Goal: Information Seeking & Learning: Learn about a topic

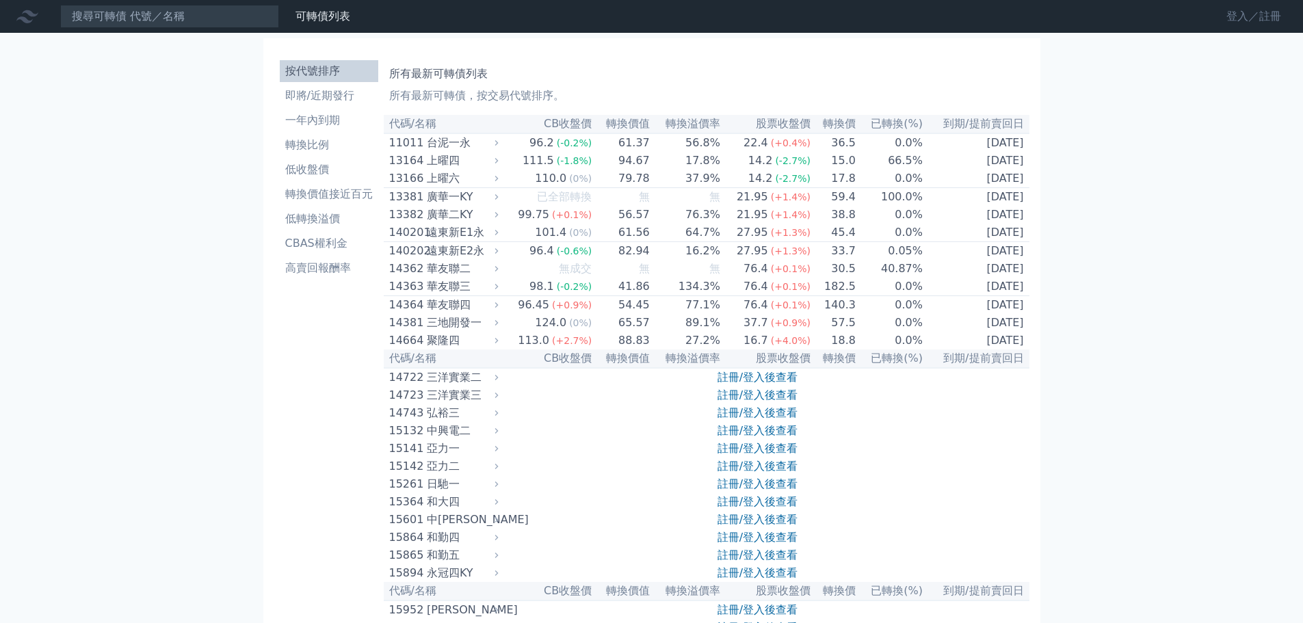
click at [1256, 16] on link "登入／註冊" at bounding box center [1253, 16] width 77 height 22
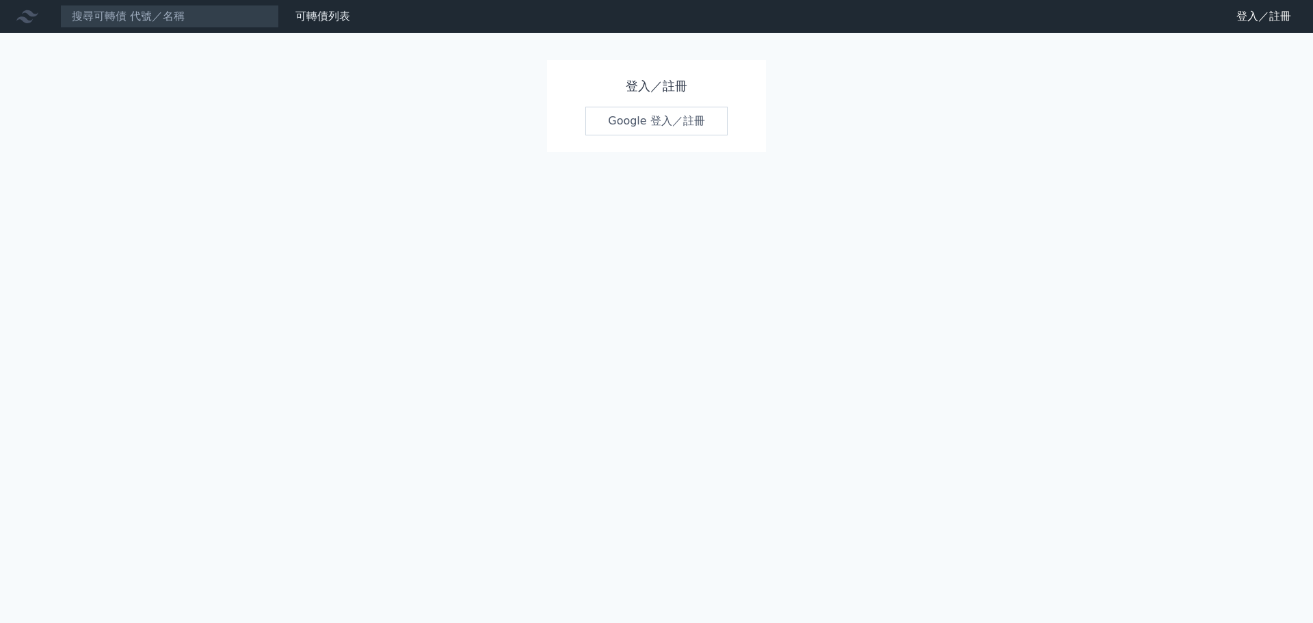
click at [667, 118] on link "Google 登入／註冊" at bounding box center [656, 121] width 142 height 29
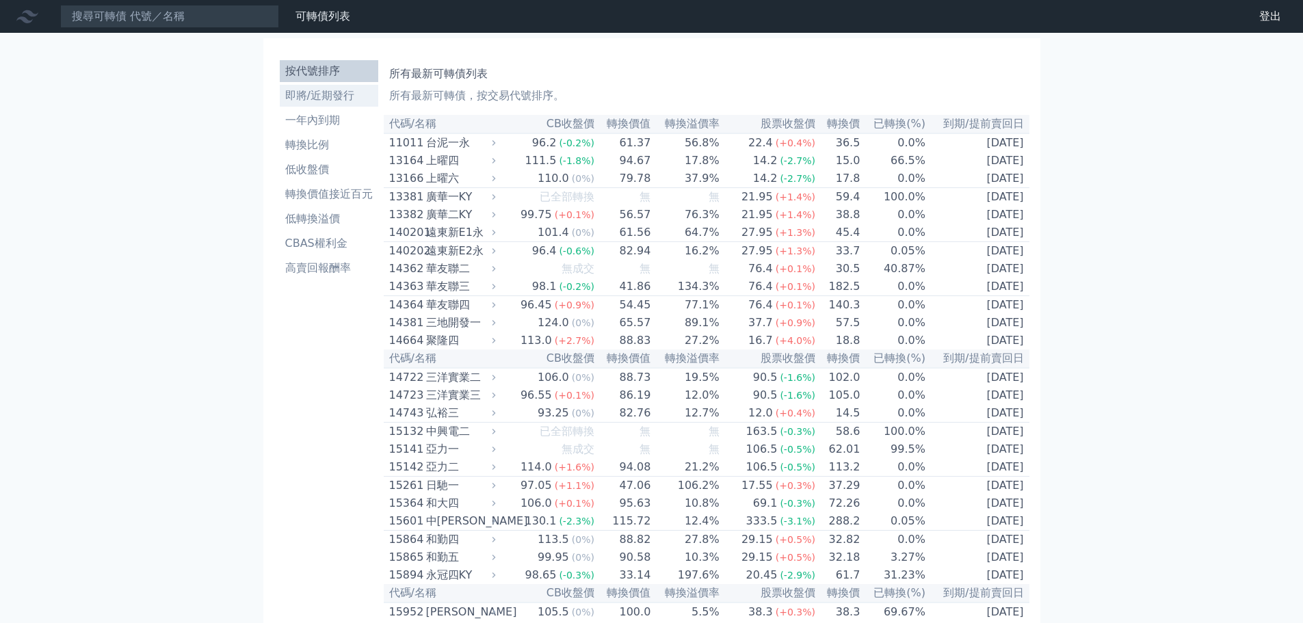
click at [332, 93] on li "即將/近期發行" at bounding box center [329, 96] width 98 height 16
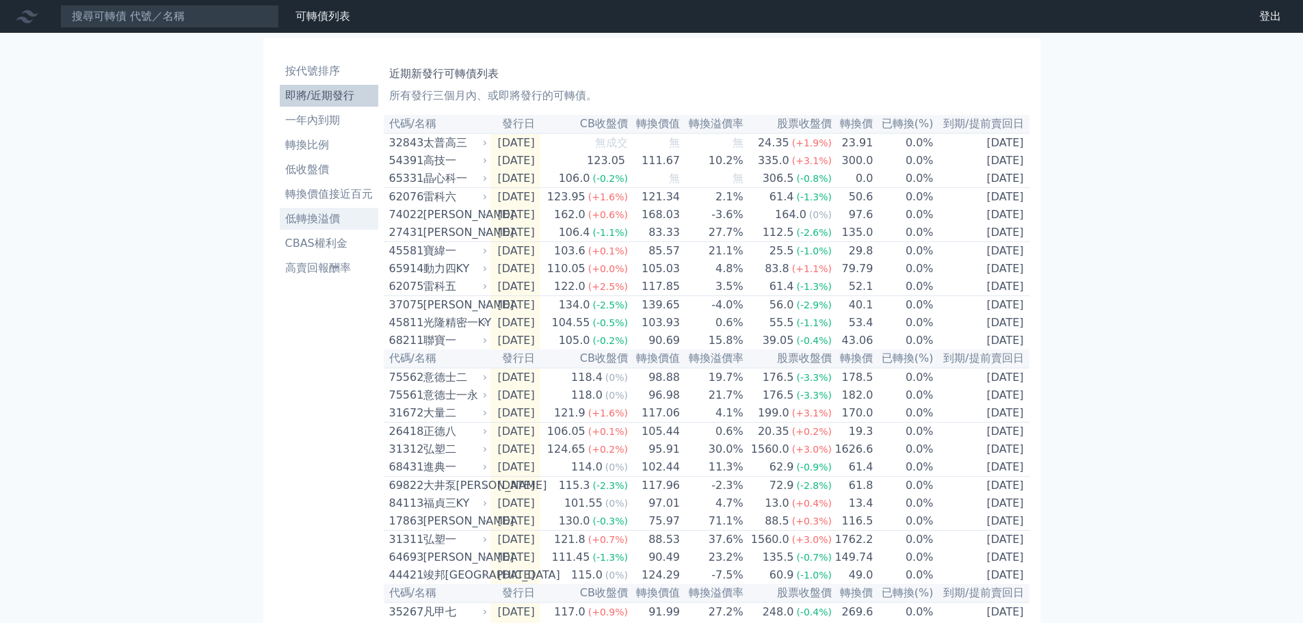
click at [325, 217] on li "低轉換溢價" at bounding box center [329, 219] width 98 height 16
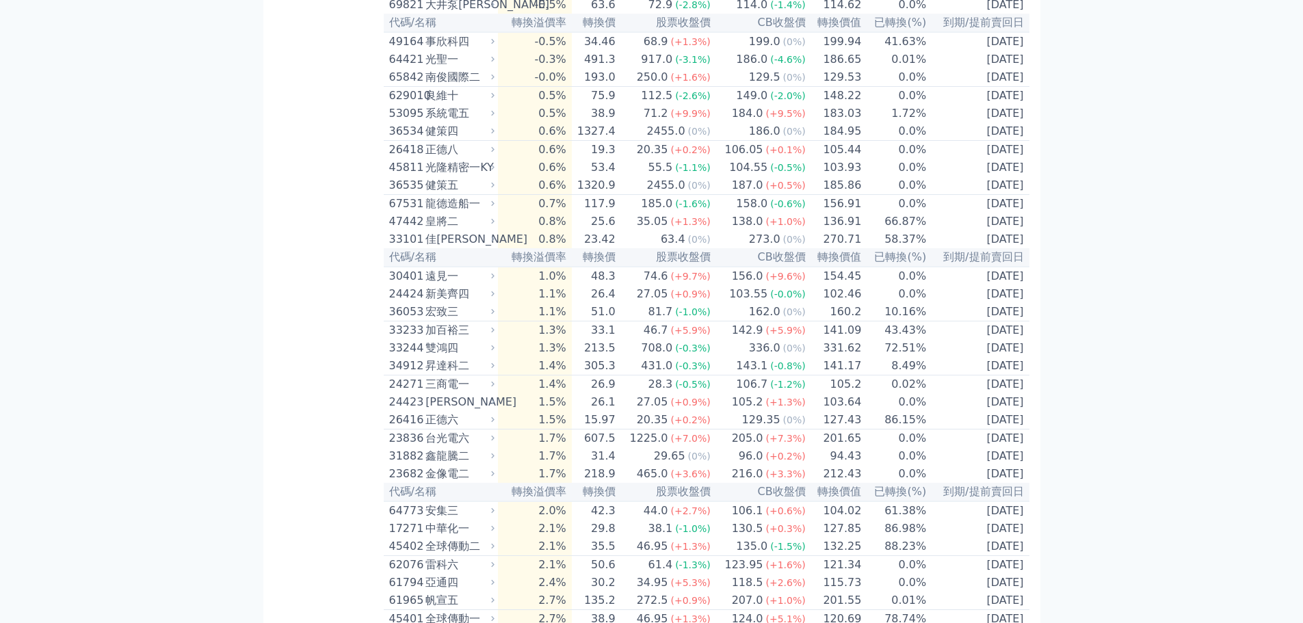
scroll to position [342, 0]
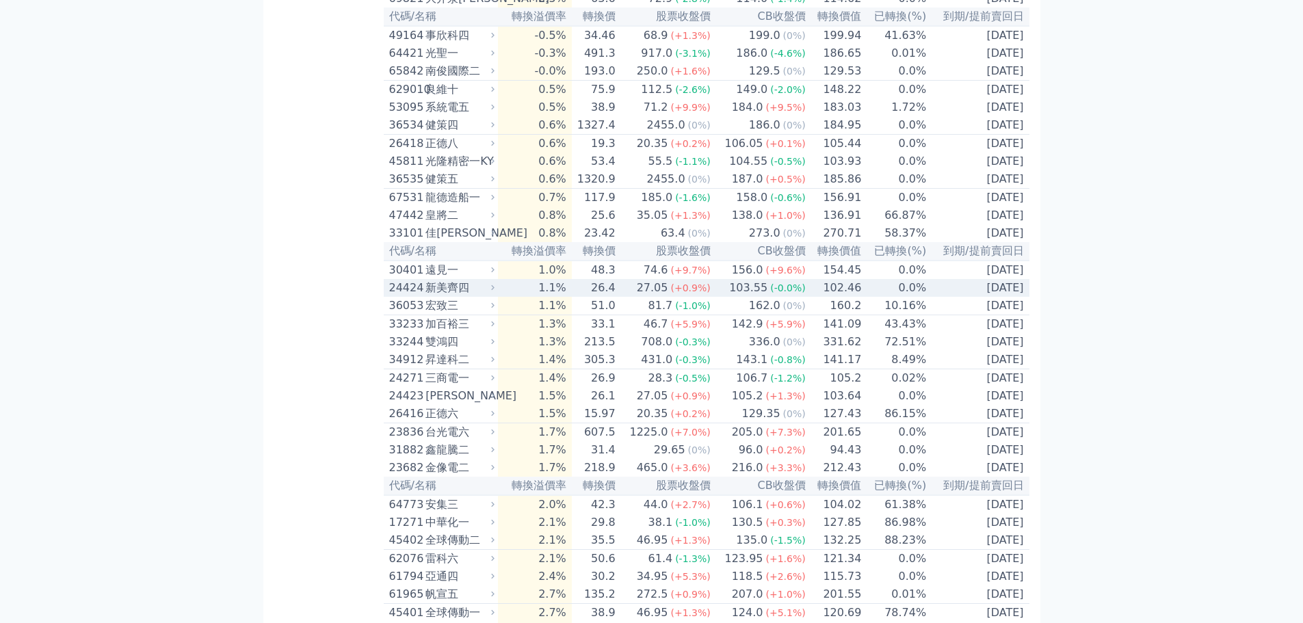
click at [561, 297] on td "1.1%" at bounding box center [534, 288] width 73 height 18
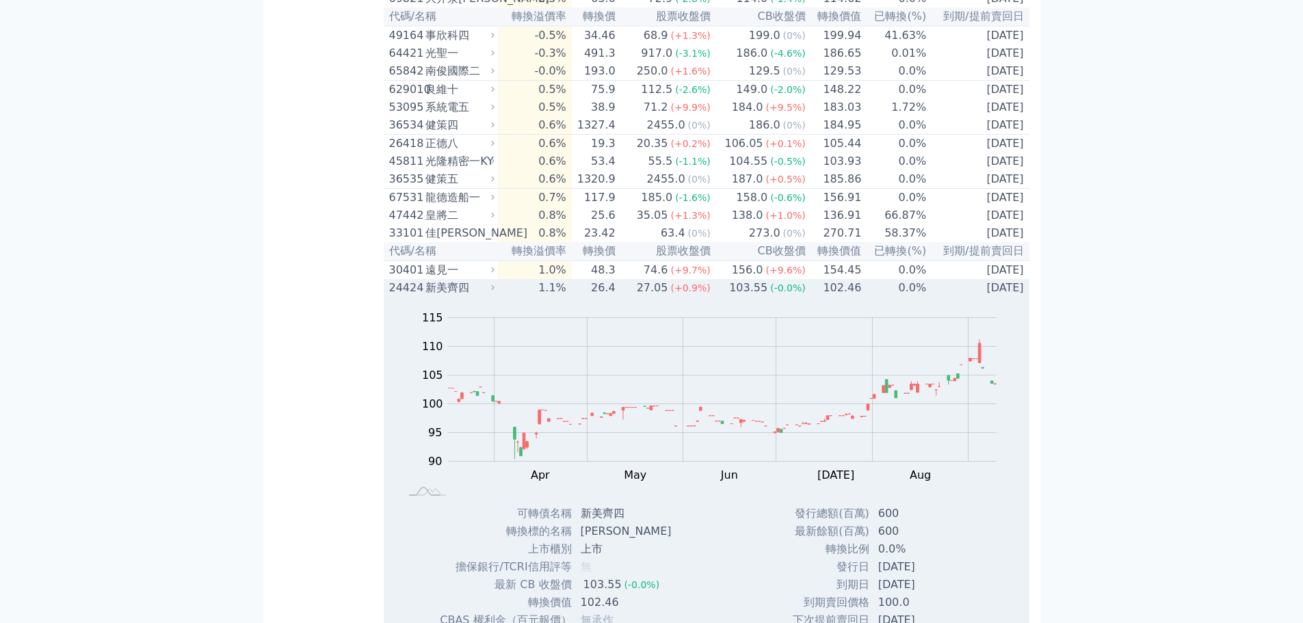
click at [561, 297] on td "1.1%" at bounding box center [534, 288] width 73 height 18
